Goal: Task Accomplishment & Management: Complete application form

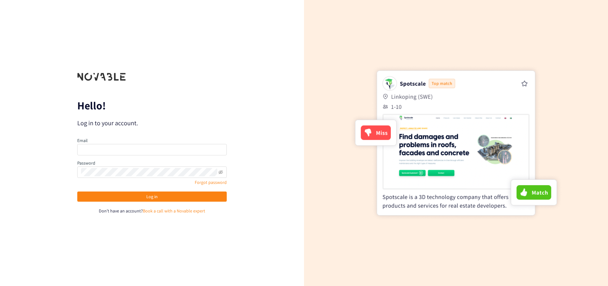
click at [146, 158] on div "Email Password Forgot password Log in Don't have an account? Book a call with a…" at bounding box center [152, 175] width 150 height 77
click at [141, 140] on div "Email" at bounding box center [152, 146] width 150 height 18
click at [142, 140] on div "Email" at bounding box center [152, 146] width 150 height 18
click at [166, 213] on link "Book a call with a Novable expert" at bounding box center [174, 211] width 62 height 6
click at [205, 157] on div "Email" at bounding box center [152, 147] width 150 height 20
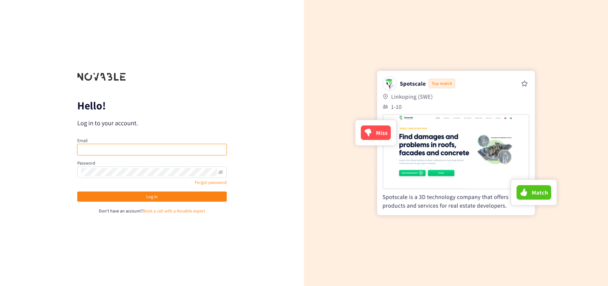
click at [202, 146] on input "email" at bounding box center [152, 149] width 150 height 11
click at [80, 172] on span at bounding box center [152, 171] width 150 height 11
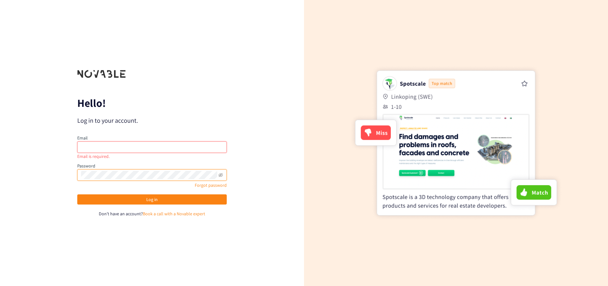
click at [106, 151] on input "email" at bounding box center [152, 146] width 150 height 11
